Goal: Book appointment/travel/reservation

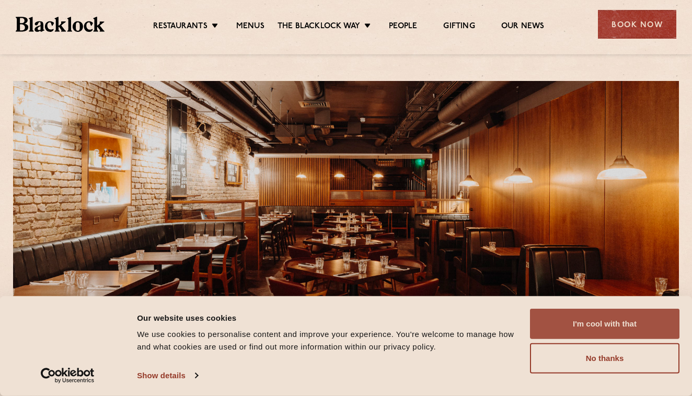
click at [624, 321] on button "I'm cool with that" at bounding box center [605, 324] width 150 height 30
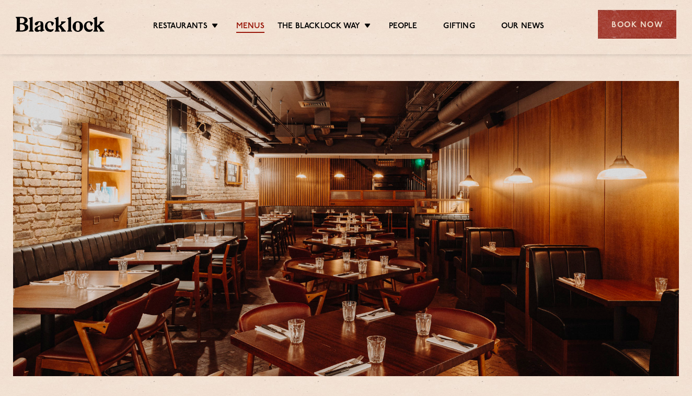
click at [243, 26] on link "Menus" at bounding box center [250, 27] width 28 height 12
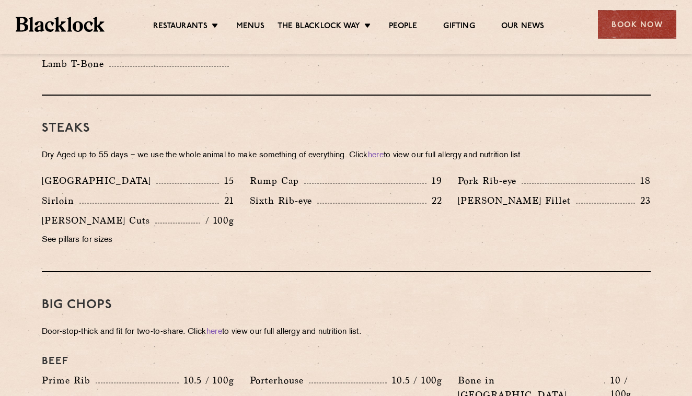
scroll to position [930, 0]
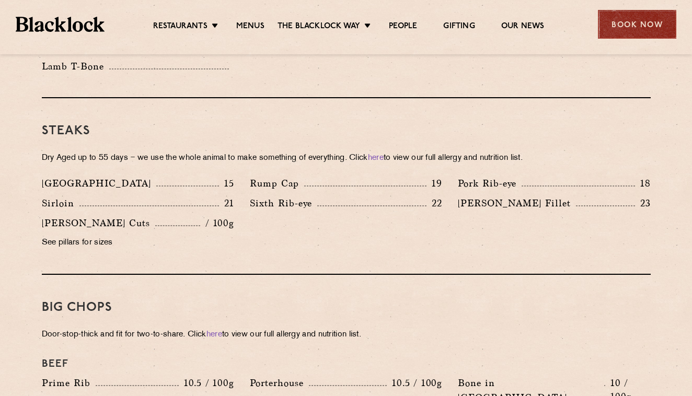
click at [641, 35] on div "Book Now" at bounding box center [637, 24] width 78 height 29
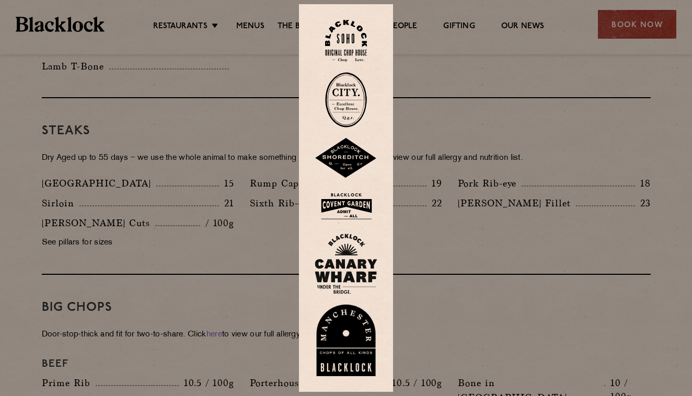
click at [569, 262] on div at bounding box center [346, 198] width 692 height 396
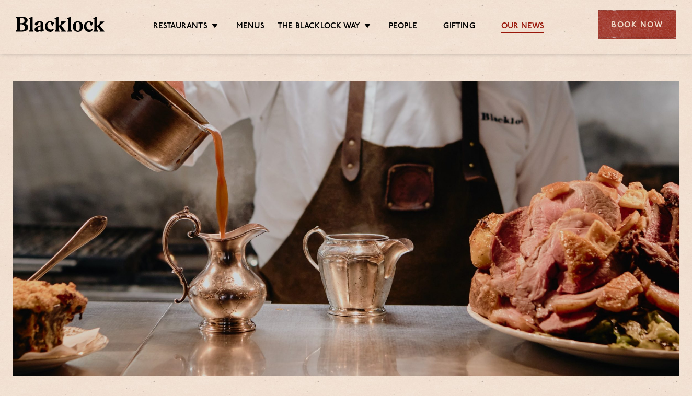
scroll to position [0, 0]
click at [640, 34] on div "Book Now" at bounding box center [637, 24] width 78 height 29
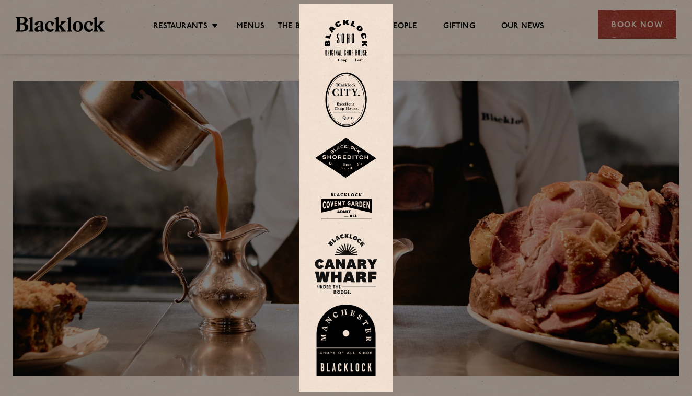
click at [350, 45] on img at bounding box center [346, 41] width 42 height 42
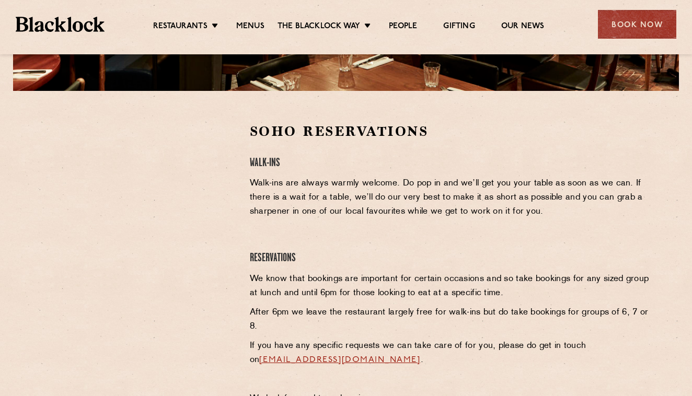
scroll to position [294, 0]
